Goal: Transaction & Acquisition: Purchase product/service

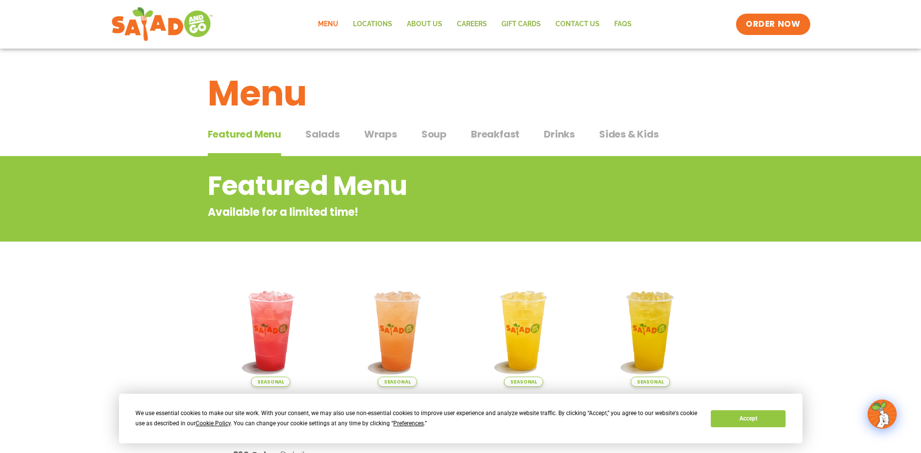
scroll to position [49, 0]
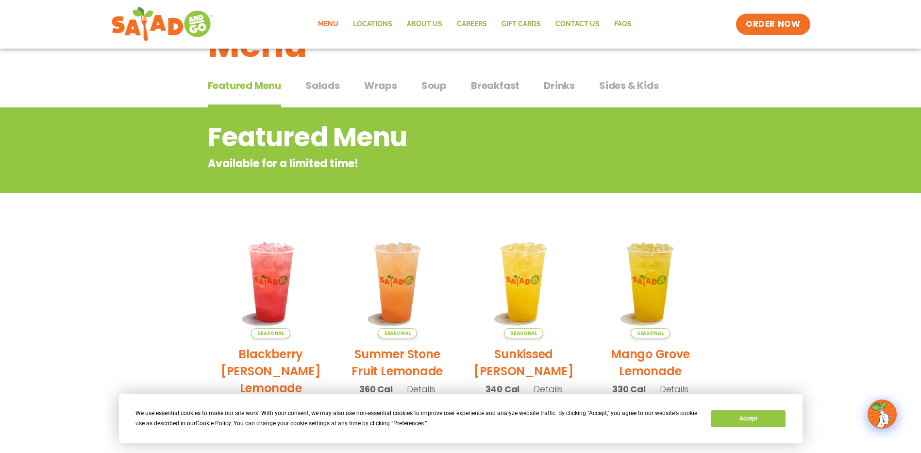
click at [329, 90] on span "Salads" at bounding box center [323, 85] width 34 height 15
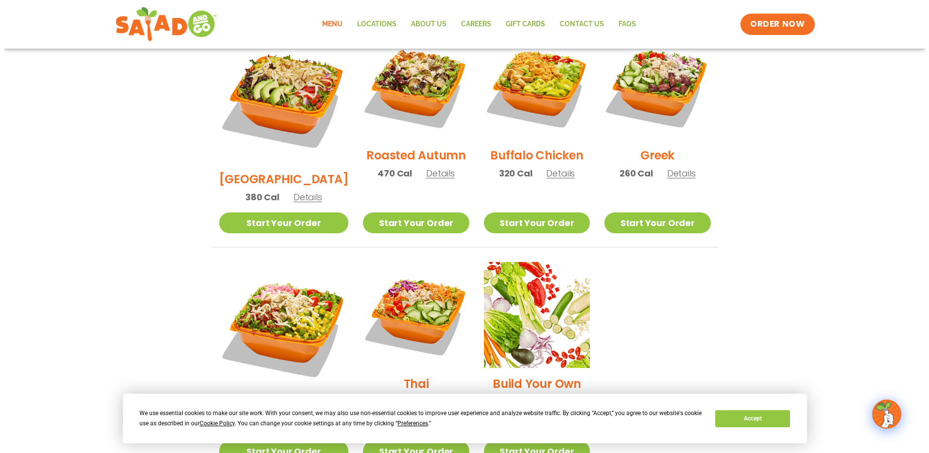
scroll to position [583, 0]
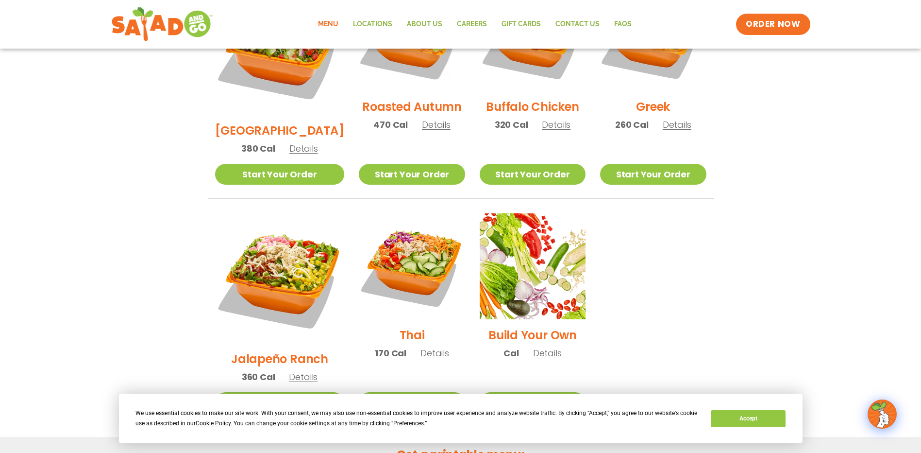
click at [306, 371] on span "Details" at bounding box center [303, 377] width 29 height 12
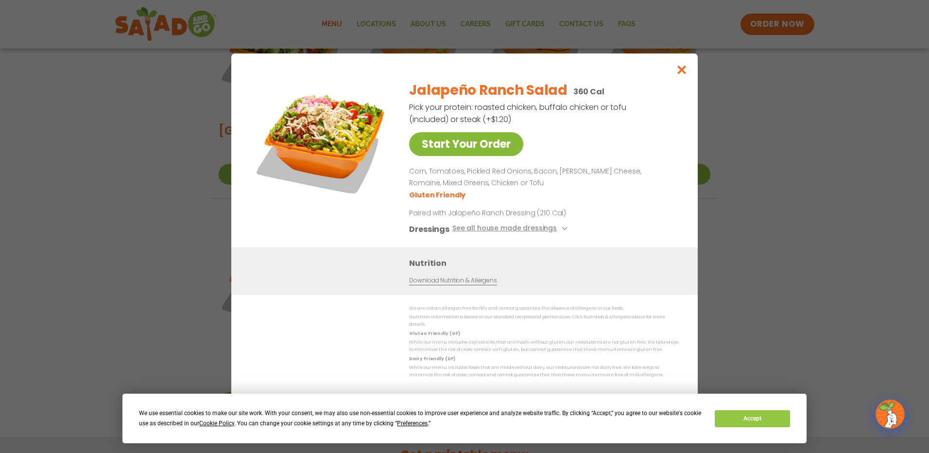
click at [473, 151] on link "Start Your Order" at bounding box center [466, 144] width 114 height 24
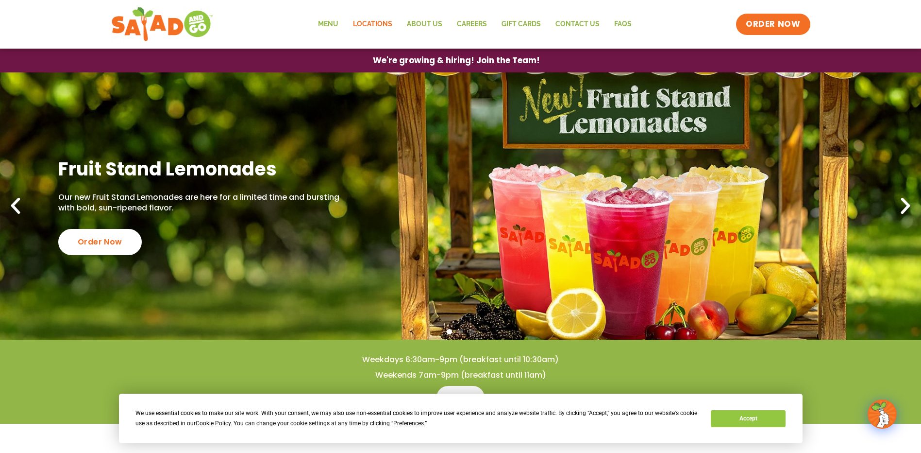
click at [387, 22] on link "Locations" at bounding box center [373, 24] width 54 height 22
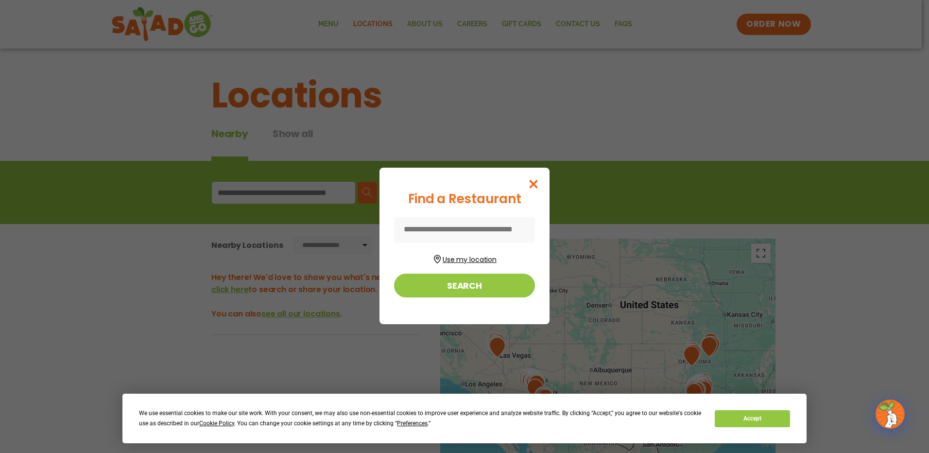
click at [472, 263] on button "Use my location" at bounding box center [464, 258] width 141 height 13
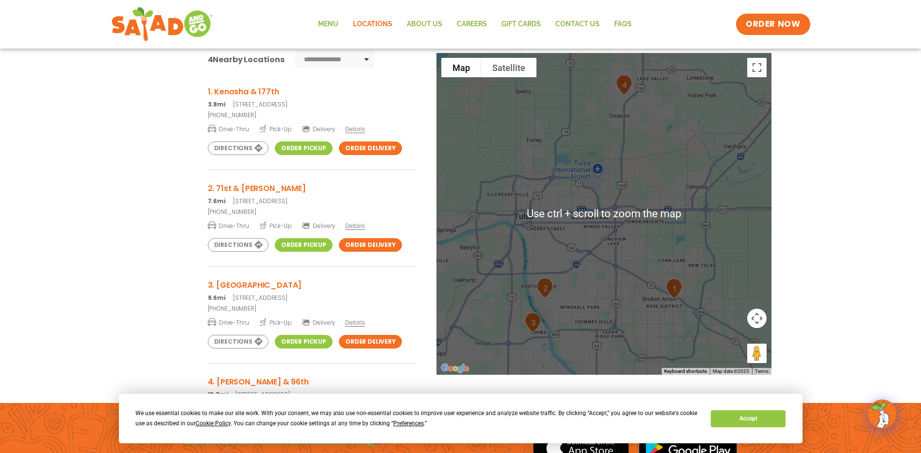
scroll to position [194, 0]
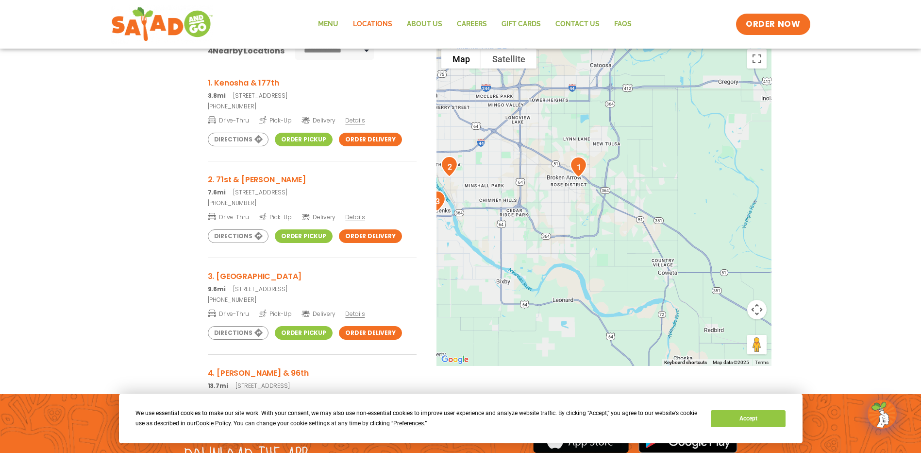
drag, startPoint x: 698, startPoint y: 287, endPoint x: 610, endPoint y: 183, distance: 136.5
click at [610, 183] on div at bounding box center [604, 205] width 335 height 322
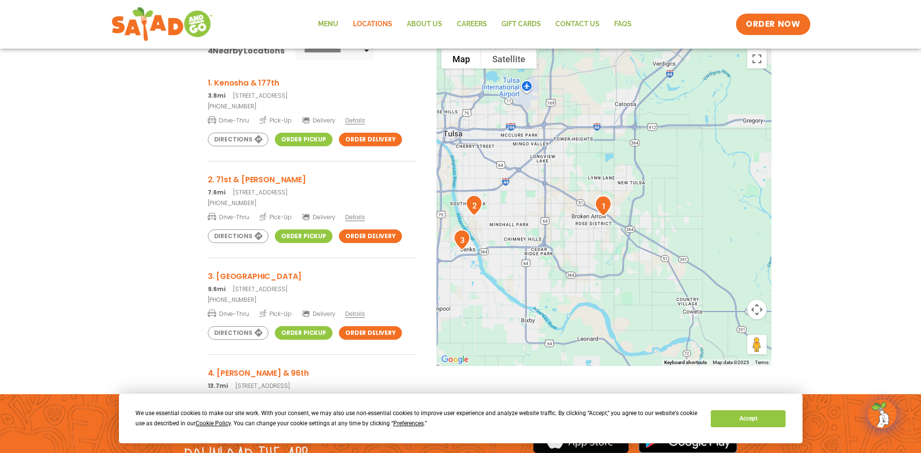
drag, startPoint x: 547, startPoint y: 141, endPoint x: 565, endPoint y: 170, distance: 33.6
click at [565, 170] on div at bounding box center [604, 205] width 335 height 322
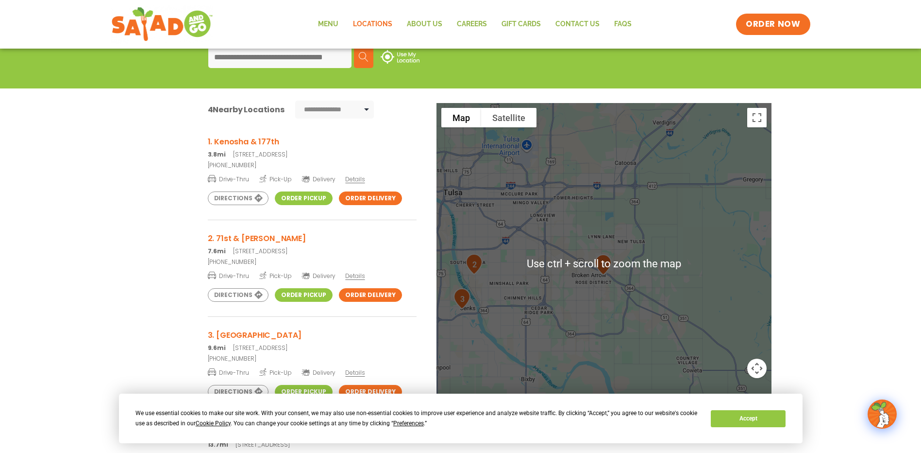
scroll to position [146, 0]
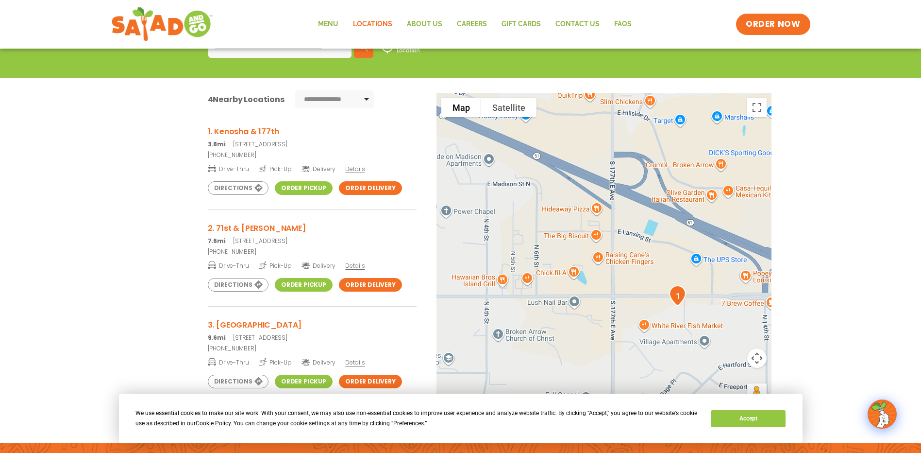
drag, startPoint x: 659, startPoint y: 251, endPoint x: 672, endPoint y: 266, distance: 20.0
click at [672, 266] on div at bounding box center [604, 254] width 335 height 322
